Goal: Task Accomplishment & Management: Complete application form

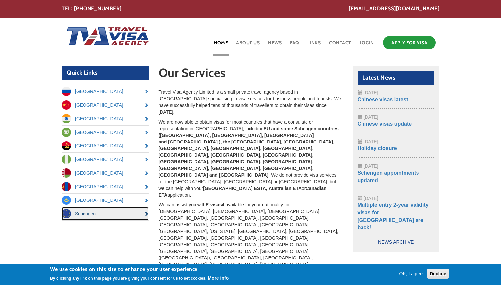
click at [135, 214] on link "Schengen" at bounding box center [105, 213] width 87 height 13
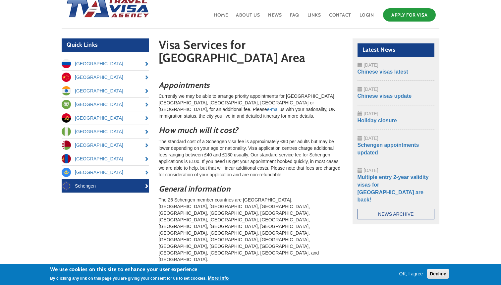
scroll to position [30, 0]
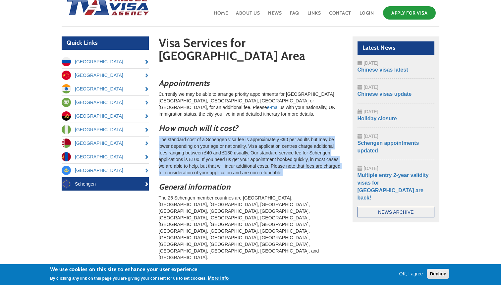
drag, startPoint x: 288, startPoint y: 115, endPoint x: 331, endPoint y: 153, distance: 57.5
click at [331, 153] on p "The standard cost of a Schengen visa fee is approximately €90 per adults but ma…" at bounding box center [251, 156] width 184 height 40
drag, startPoint x: 286, startPoint y: 114, endPoint x: 309, endPoint y: 152, distance: 44.6
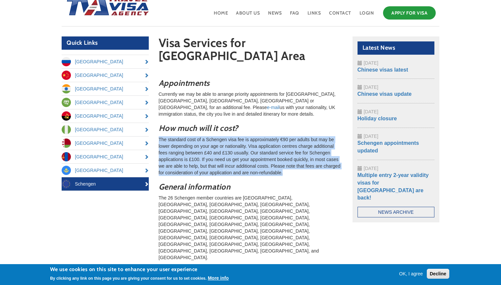
click at [309, 153] on p "The standard cost of a Schengen visa fee is approximately €90 per adults but ma…" at bounding box center [251, 156] width 184 height 40
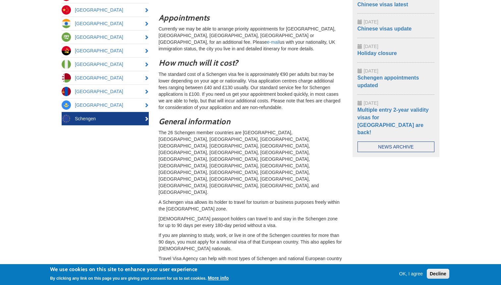
scroll to position [98, 0]
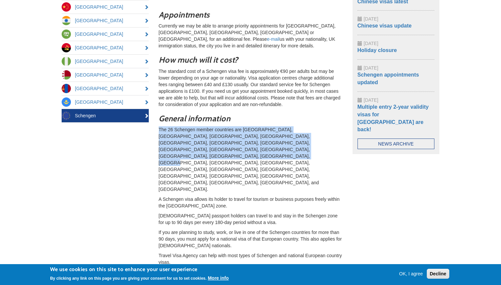
drag, startPoint x: 278, startPoint y: 106, endPoint x: 294, endPoint y: 128, distance: 27.4
click at [294, 128] on div "Appointments Currently we may be able to arrange priority appointments for Spai…" at bounding box center [251, 279] width 184 height 537
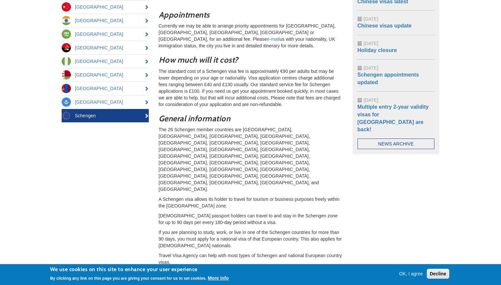
click at [294, 128] on p "The 26 Schengen member countries are Austria, Belgium, Czech Republic, Denmark,…" at bounding box center [251, 159] width 184 height 66
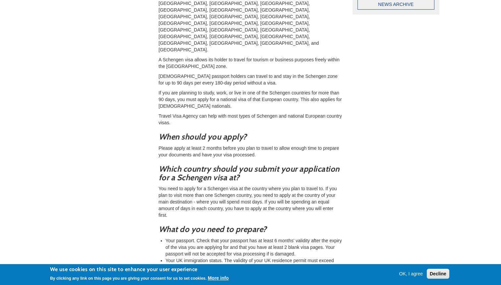
scroll to position [239, 0]
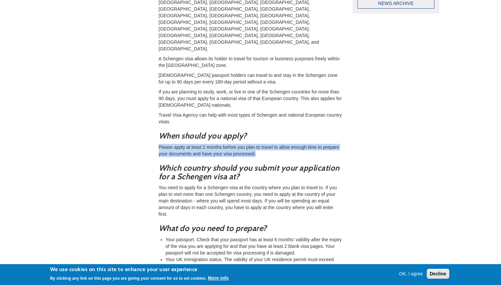
drag, startPoint x: 272, startPoint y: 77, endPoint x: 287, endPoint y: 95, distance: 23.1
click at [287, 95] on div "Appointments Currently we may be able to arrange priority appointments for Spai…" at bounding box center [251, 138] width 184 height 537
click at [287, 144] on p "Please apply at least 2 months before you plan to travel to allow enough time t…" at bounding box center [251, 150] width 184 height 13
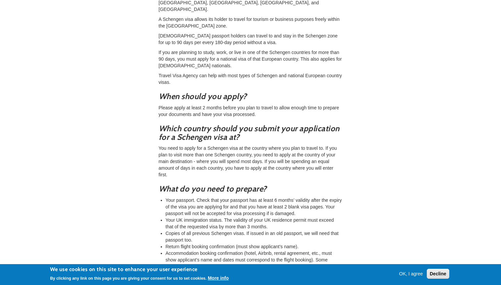
scroll to position [280, 0]
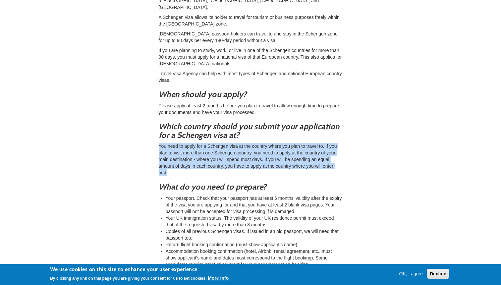
drag, startPoint x: 312, startPoint y: 81, endPoint x: 339, endPoint y: 119, distance: 46.5
click at [339, 119] on div "Appointments Currently we may be able to arrange priority appointments for Spai…" at bounding box center [251, 97] width 184 height 537
drag, startPoint x: 322, startPoint y: 77, endPoint x: 346, endPoint y: 113, distance: 43.4
click at [346, 113] on section "Visa Services for Schengen Area Appointments Currently we may be able to arrang…" at bounding box center [251, 76] width 194 height 580
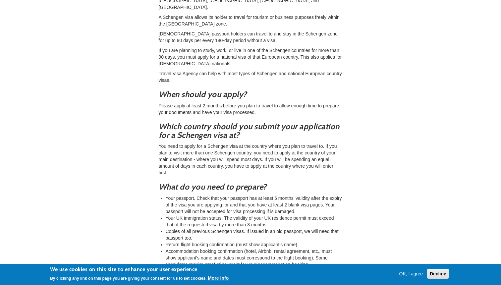
click at [346, 113] on section "Visa Services for Schengen Area Appointments Currently we may be able to arrang…" at bounding box center [251, 76] width 194 height 580
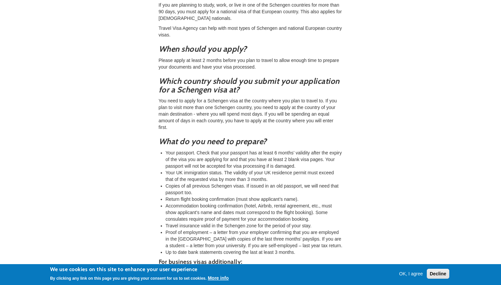
scroll to position [326, 0]
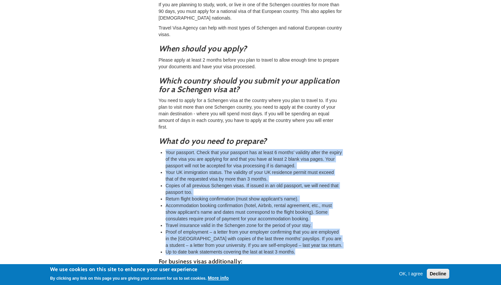
drag, startPoint x: 326, startPoint y: 87, endPoint x: 335, endPoint y: 196, distance: 109.4
click at [335, 196] on div "Appointments Currently we may be able to arrange priority appointments for Spai…" at bounding box center [251, 51] width 184 height 537
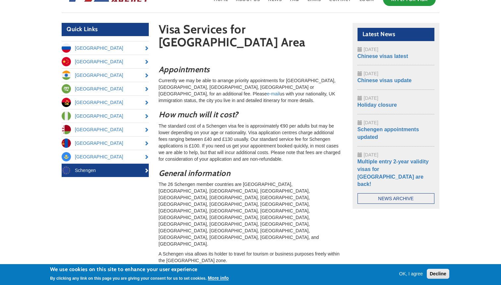
scroll to position [0, 0]
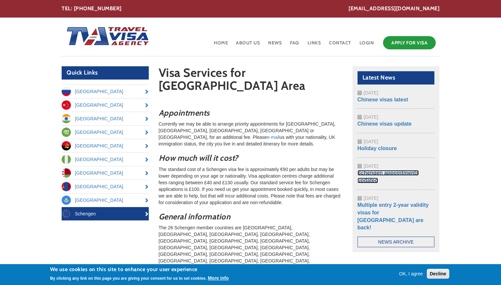
click at [374, 179] on link "Schengen appointments updated" at bounding box center [389, 176] width 62 height 13
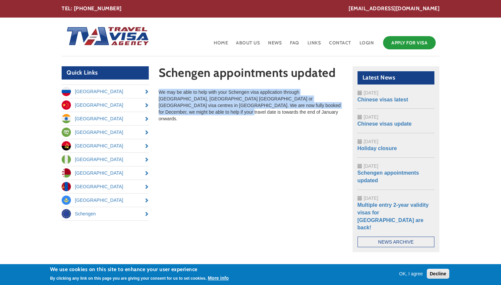
drag, startPoint x: 244, startPoint y: 85, endPoint x: 261, endPoint y: 110, distance: 30.2
click at [261, 110] on section "Schengen appointments updated We may be able to help with your Schengen visa ap…" at bounding box center [251, 94] width 194 height 56
click at [261, 110] on p "We may be able to help with your Schengen visa application through Switzerland,…" at bounding box center [251, 105] width 184 height 33
drag, startPoint x: 249, startPoint y: 95, endPoint x: 261, endPoint y: 112, distance: 21.4
click at [261, 112] on p "We may be able to help with your Schengen visa application through Switzerland,…" at bounding box center [251, 105] width 184 height 33
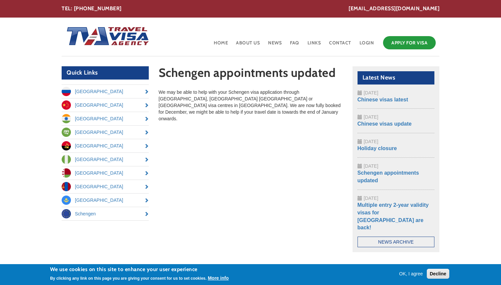
click at [261, 112] on p "We may be able to help with your Schengen visa application through Switzerland,…" at bounding box center [251, 105] width 184 height 33
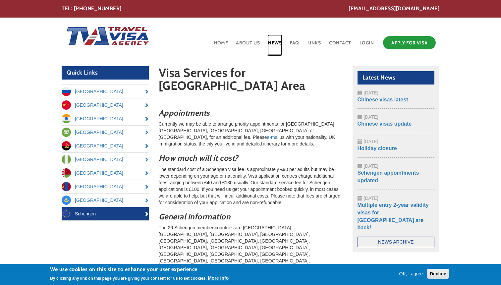
click at [276, 42] on link "News" at bounding box center [274, 45] width 15 height 22
click at [411, 46] on link "Apply for Visa" at bounding box center [409, 42] width 53 height 13
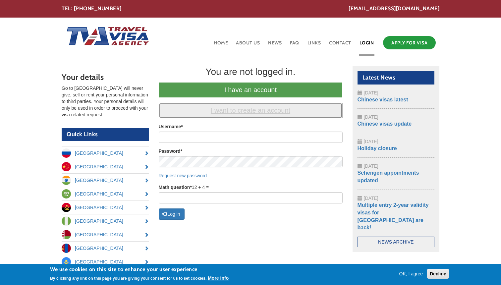
click at [307, 111] on link "I want to create an account" at bounding box center [251, 111] width 184 height 16
